Goal: Navigation & Orientation: Find specific page/section

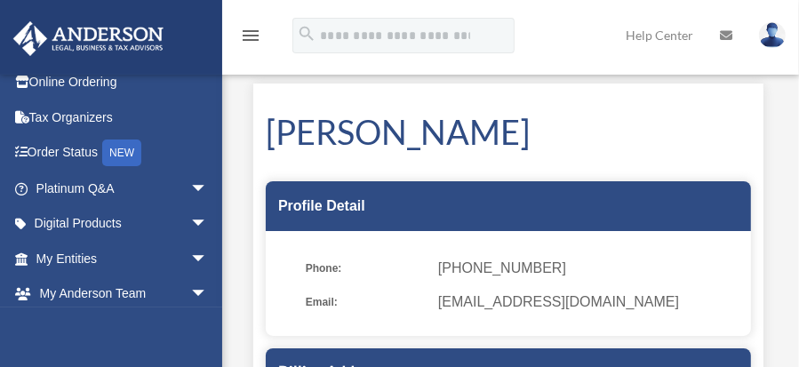
scroll to position [49, 0]
click at [59, 262] on link "My Entities arrow_drop_down" at bounding box center [123, 259] width 222 height 36
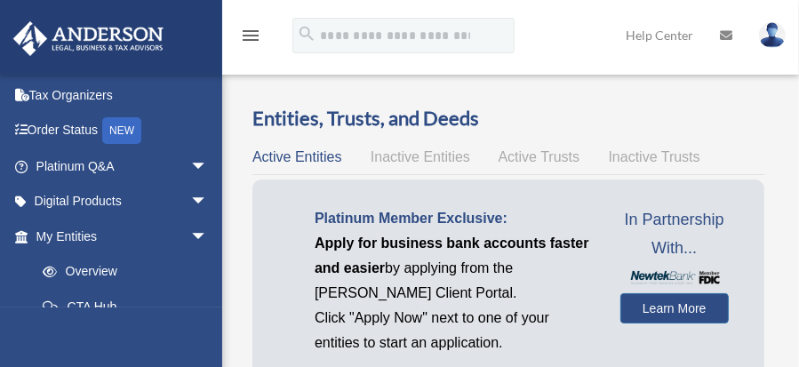
scroll to position [77, 0]
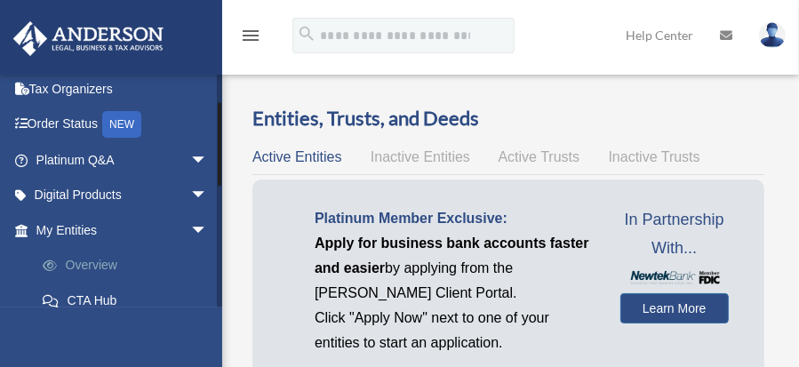
click at [85, 268] on link "Overview" at bounding box center [130, 266] width 210 height 36
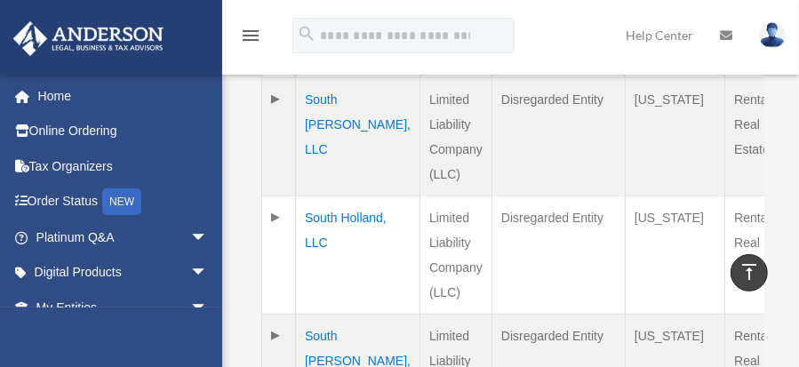
scroll to position [780, 0]
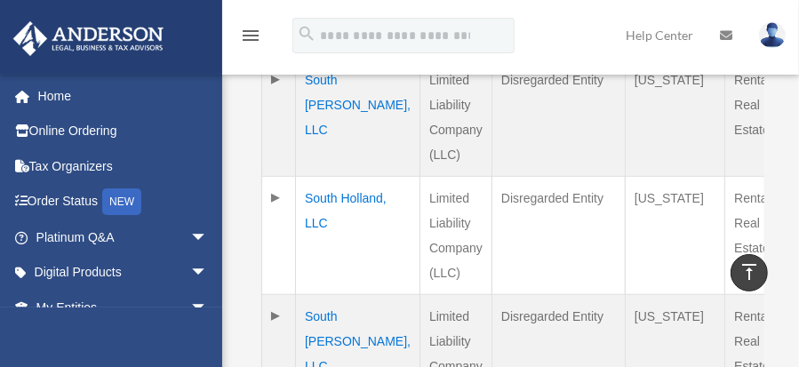
click at [318, 236] on td "South Holland, LLC" at bounding box center [358, 236] width 124 height 118
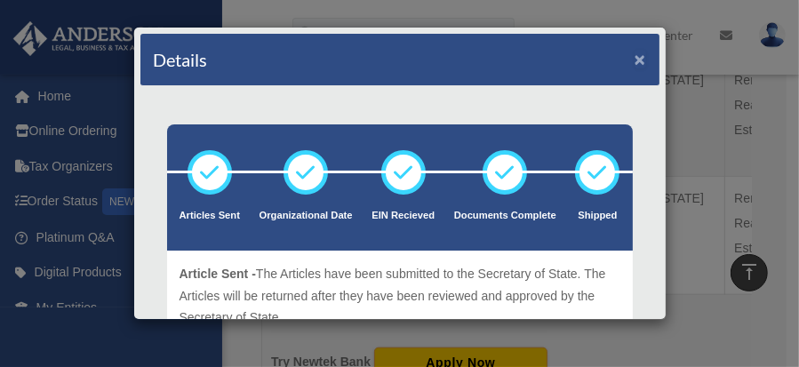
click at [635, 55] on button "×" at bounding box center [641, 59] width 12 height 19
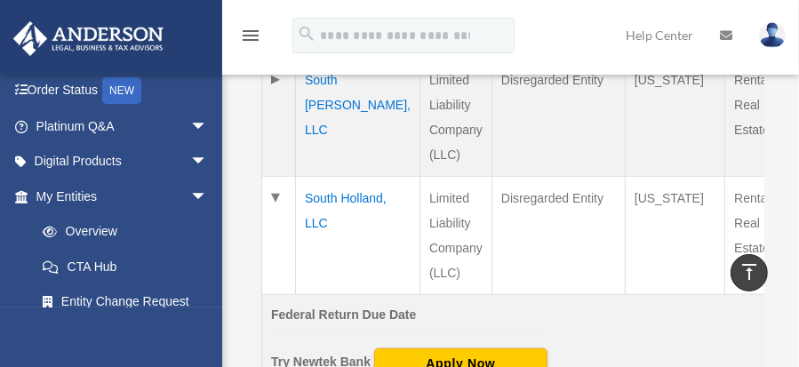
scroll to position [120, 0]
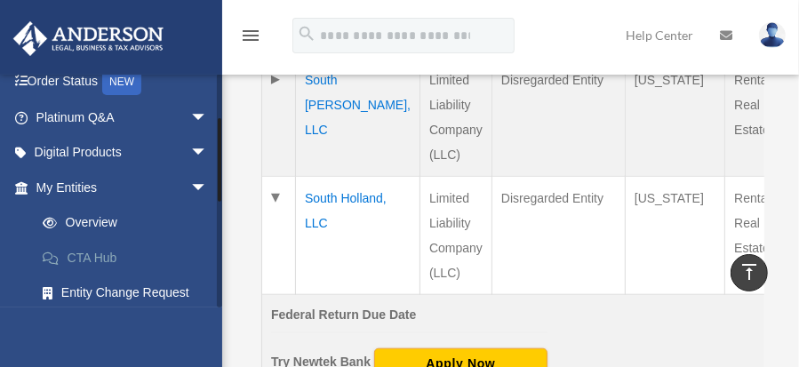
click at [76, 262] on link "CTA Hub" at bounding box center [130, 258] width 210 height 36
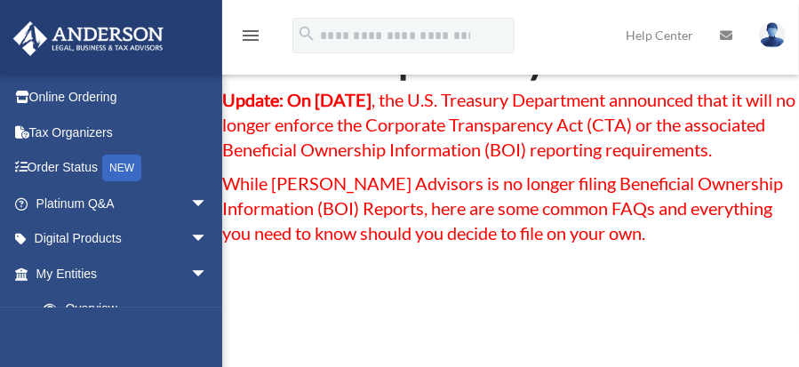
scroll to position [20, 0]
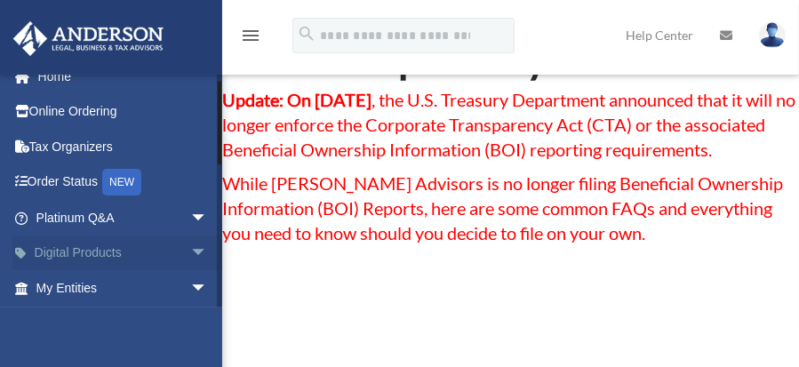
click at [68, 255] on link "Digital Products arrow_drop_down" at bounding box center [123, 254] width 222 height 36
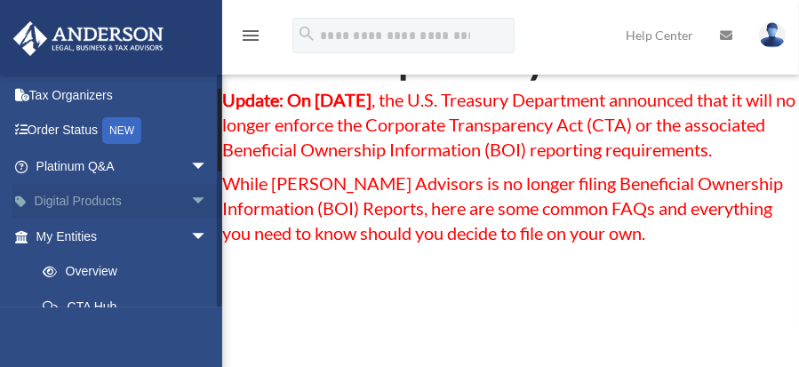
scroll to position [81, 0]
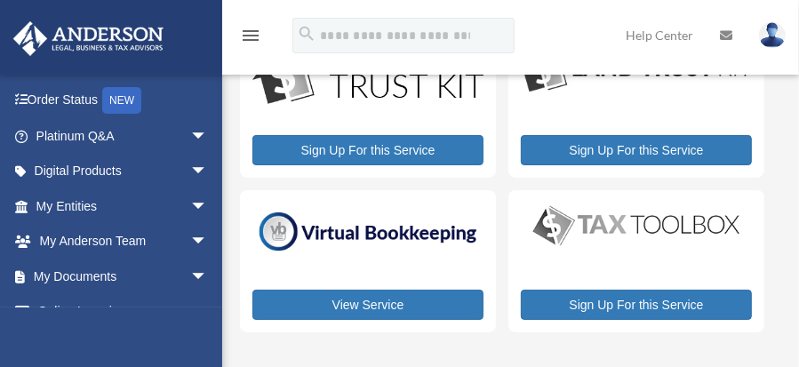
scroll to position [97, 0]
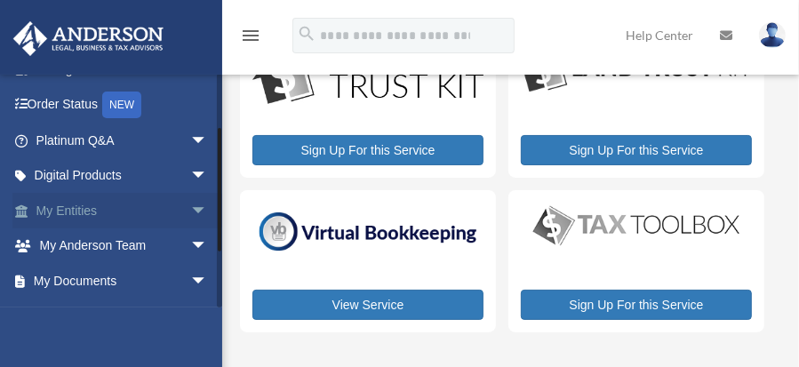
click at [59, 209] on link "My Entities arrow_drop_down" at bounding box center [123, 211] width 222 height 36
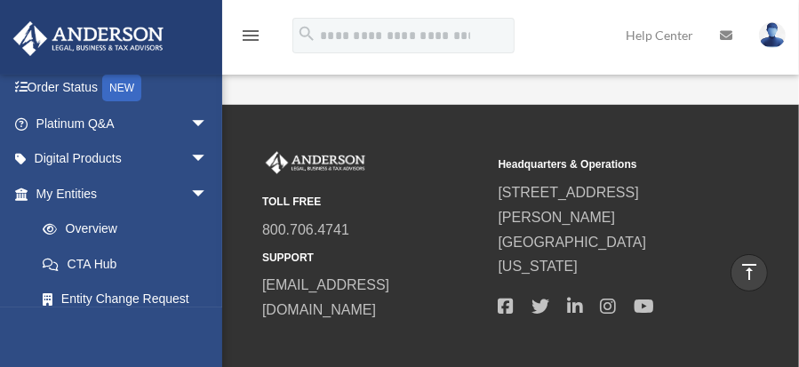
scroll to position [114, 0]
click at [81, 268] on link "CTA Hub" at bounding box center [130, 264] width 210 height 36
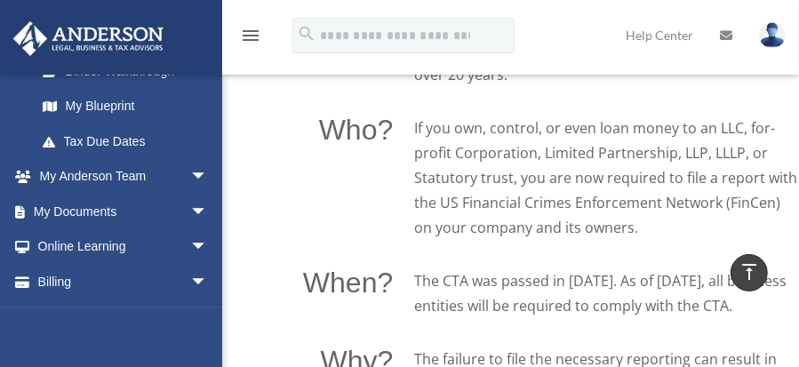
scroll to position [379, 0]
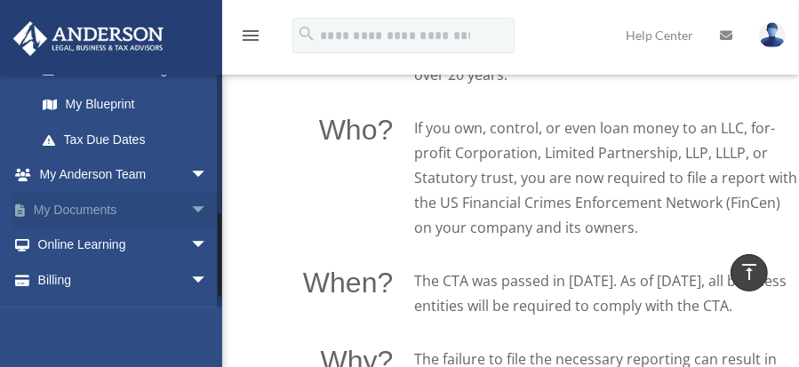
click at [45, 212] on link "My Documents arrow_drop_down" at bounding box center [123, 210] width 222 height 36
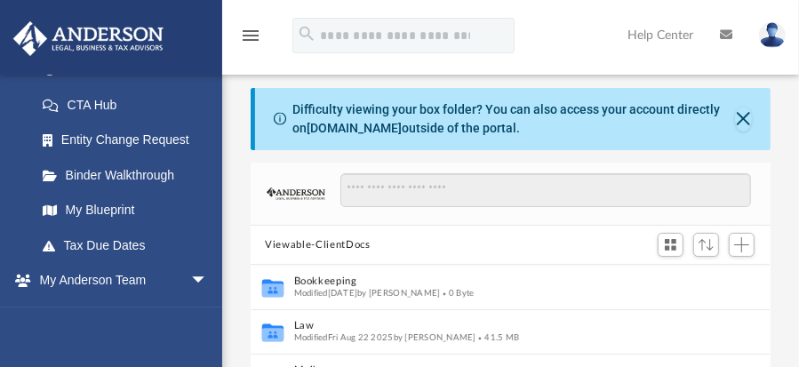
scroll to position [274, 0]
click at [67, 212] on link "My Blueprint" at bounding box center [130, 210] width 210 height 36
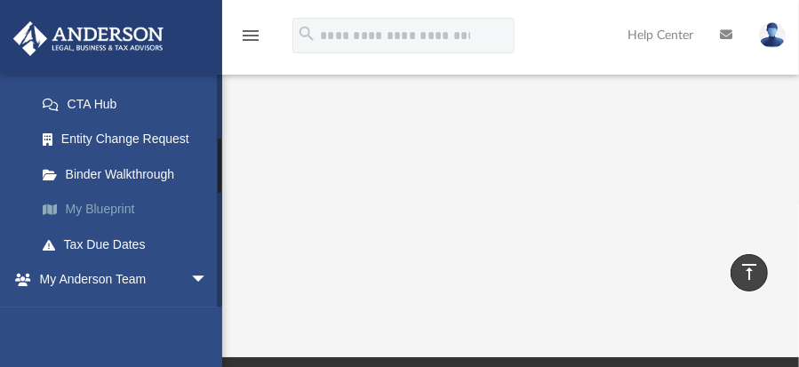
scroll to position [473, 0]
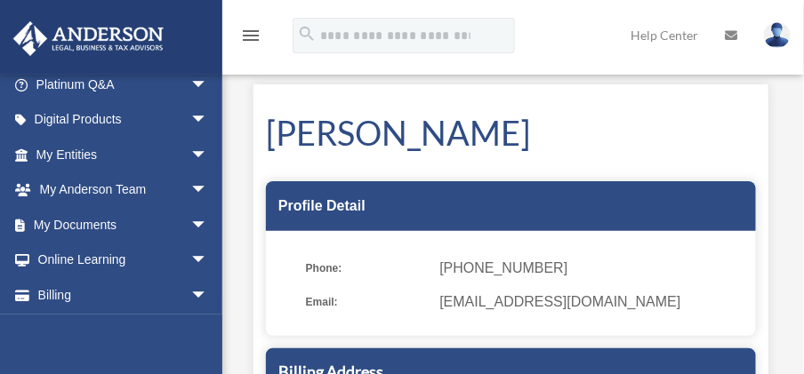
scroll to position [134, 0]
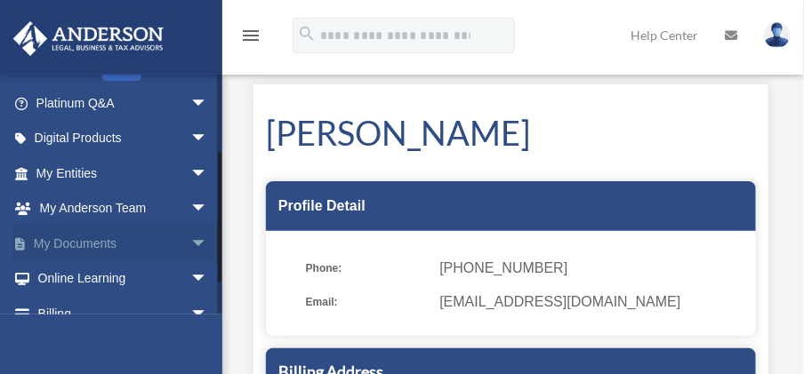
click at [190, 243] on span "arrow_drop_down" at bounding box center [208, 244] width 36 height 36
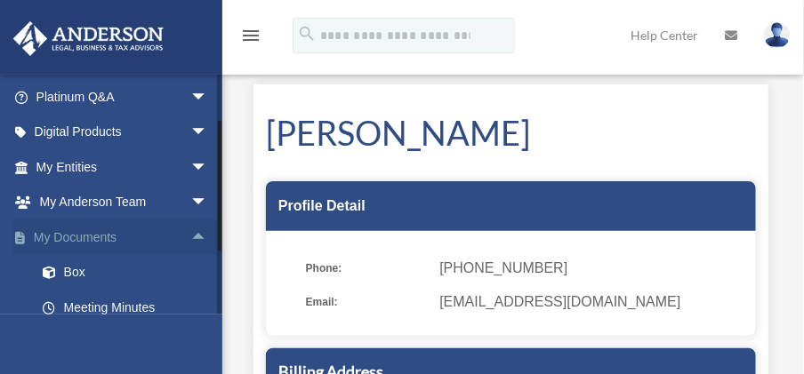
scroll to position [140, 0]
click at [190, 170] on span "arrow_drop_down" at bounding box center [208, 167] width 36 height 36
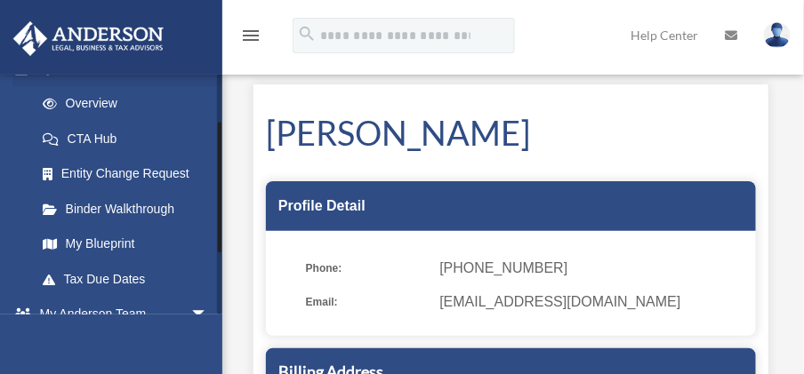
scroll to position [241, 0]
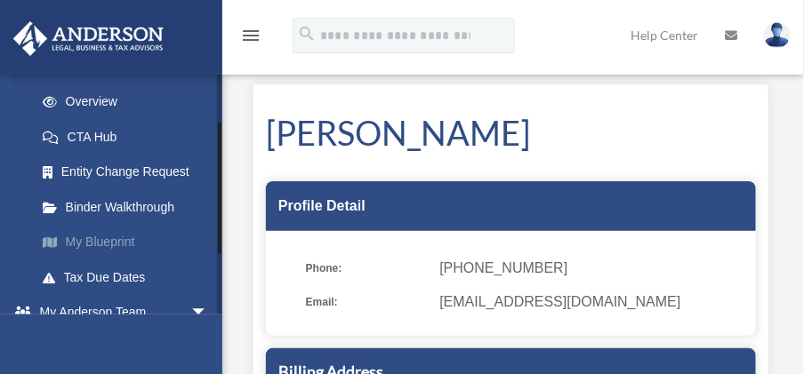
click at [64, 246] on span at bounding box center [58, 242] width 13 height 12
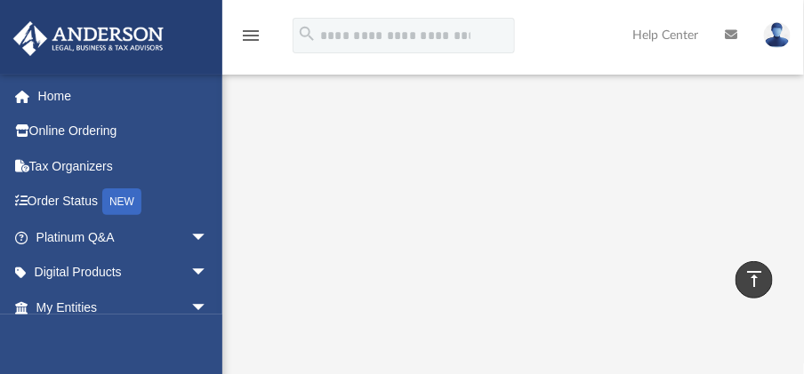
scroll to position [314, 0]
